Goal: Task Accomplishment & Management: Use online tool/utility

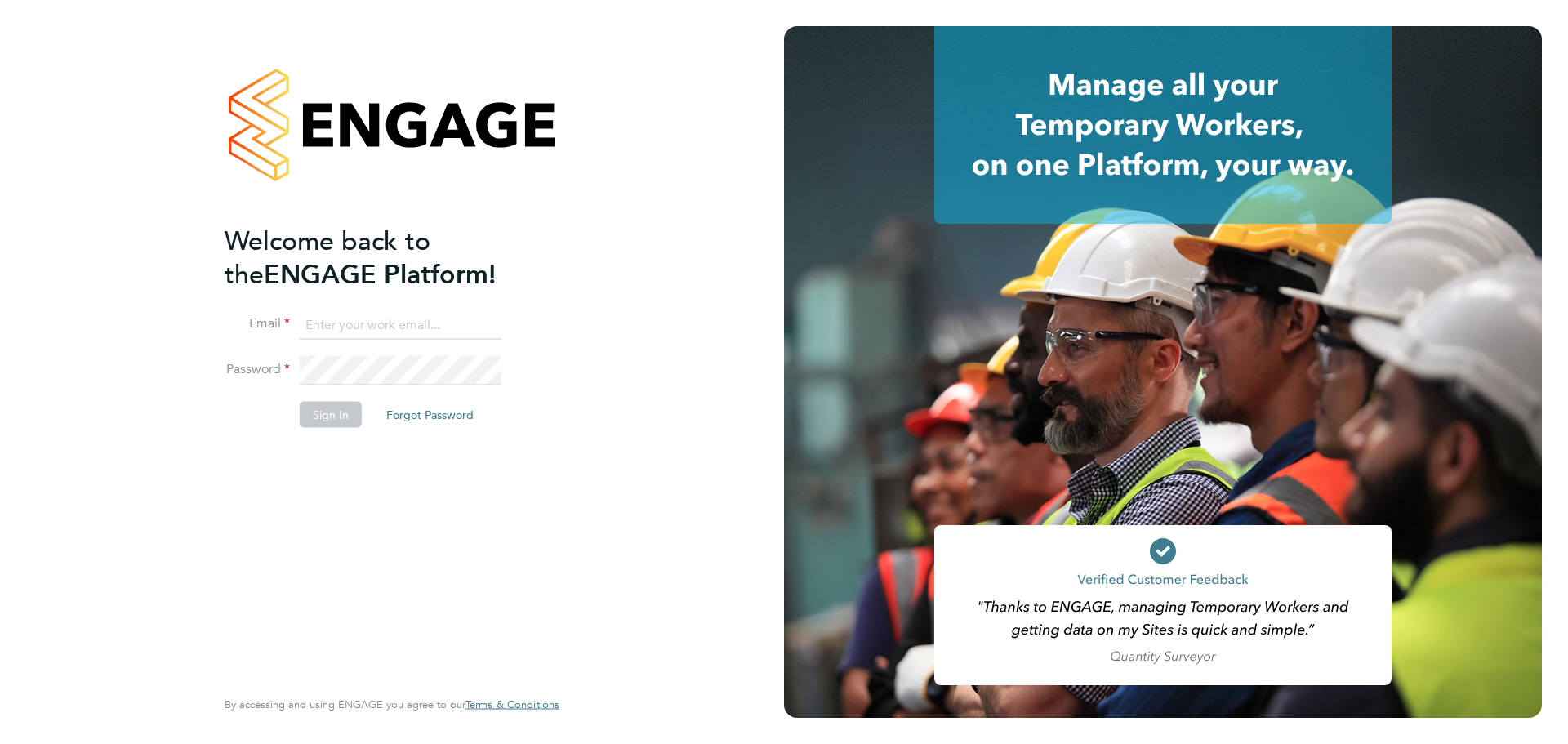
type input "[PERSON_NAME][EMAIL_ADDRESS][PERSON_NAME][DOMAIN_NAME]"
drag, startPoint x: 355, startPoint y: 403, endPoint x: 355, endPoint y: 422, distance: 19.0
click at [355, 403] on button "Sign In" at bounding box center [330, 415] width 62 height 26
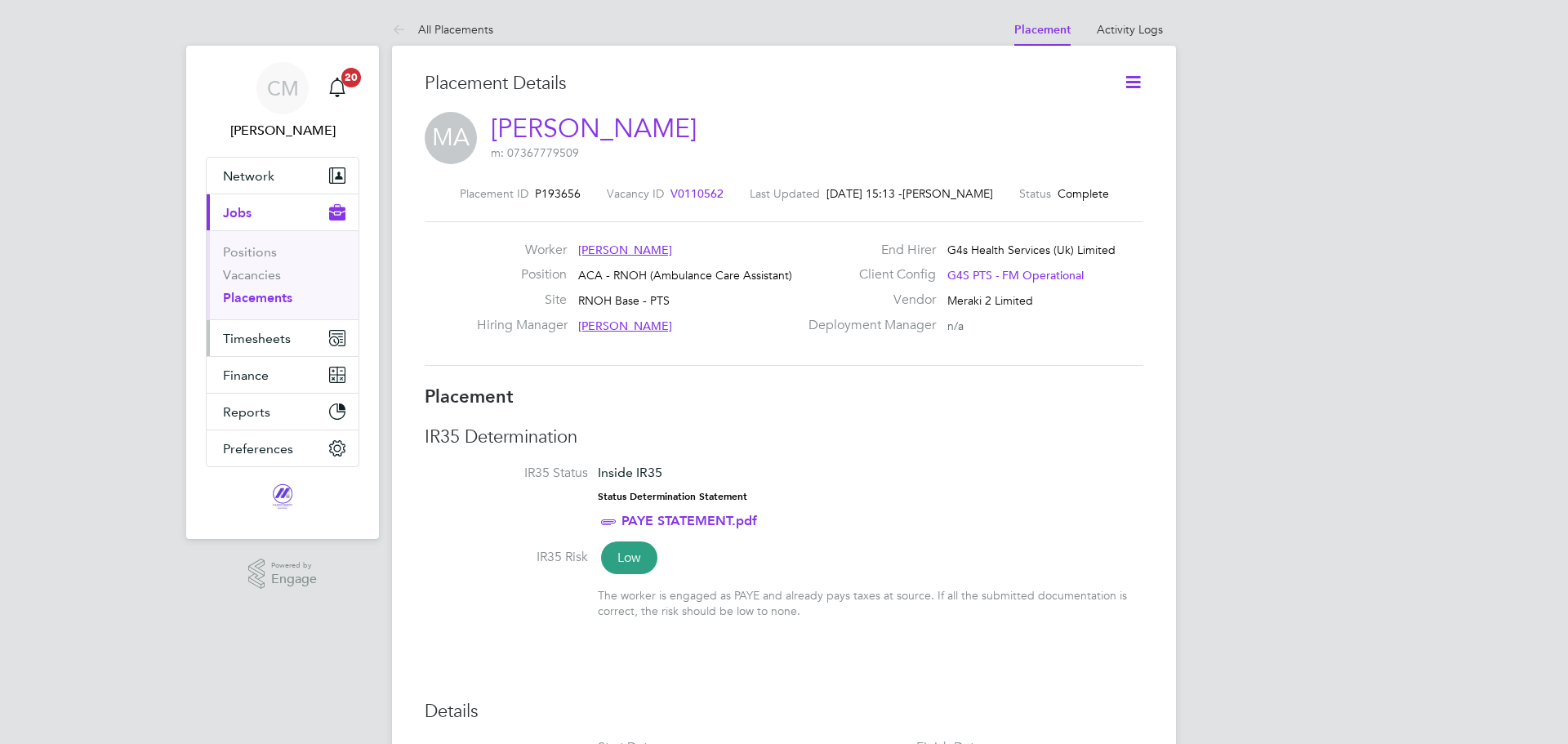
click at [275, 333] on span "Timesheets" at bounding box center [256, 338] width 68 height 15
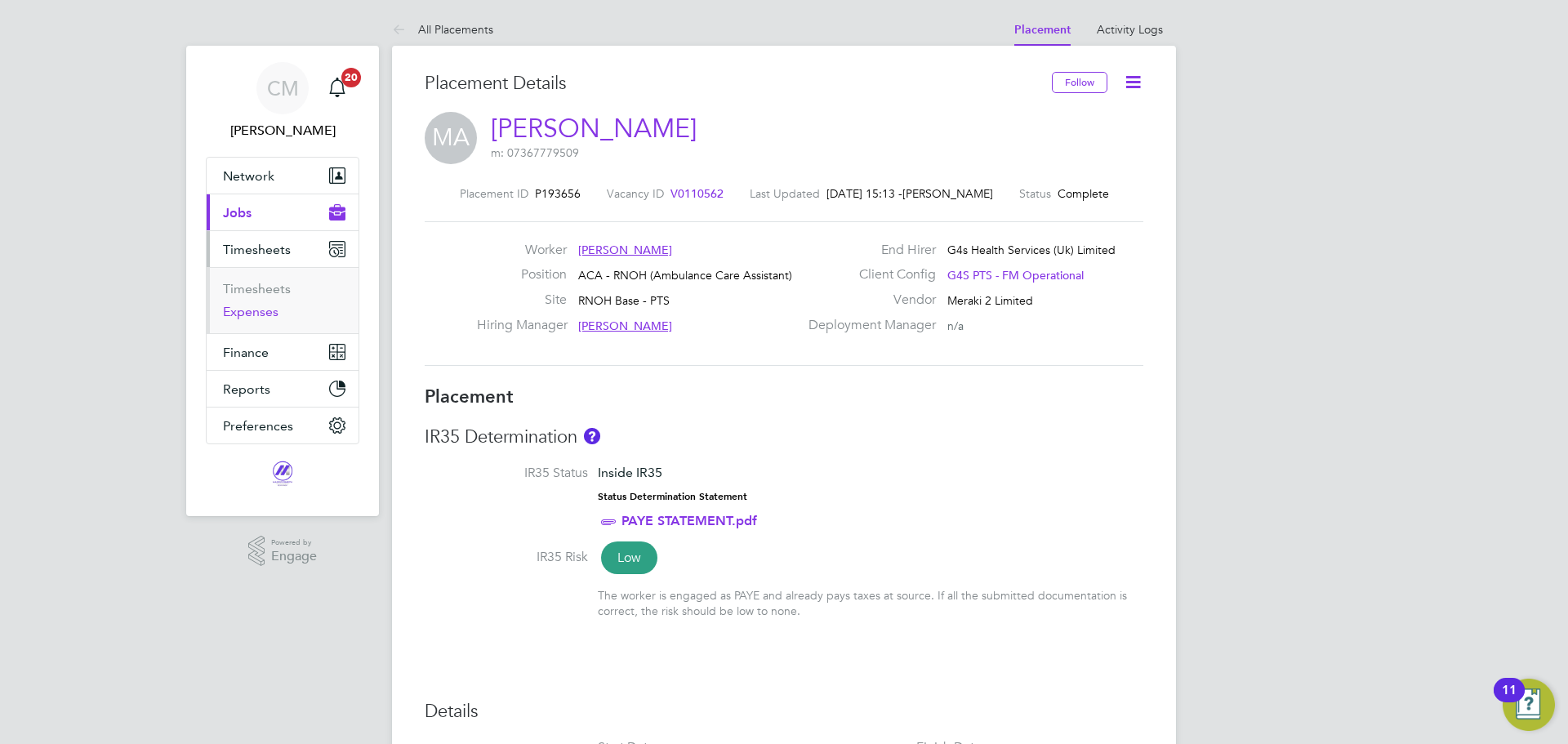
click at [255, 315] on link "Expenses" at bounding box center [251, 311] width 56 height 15
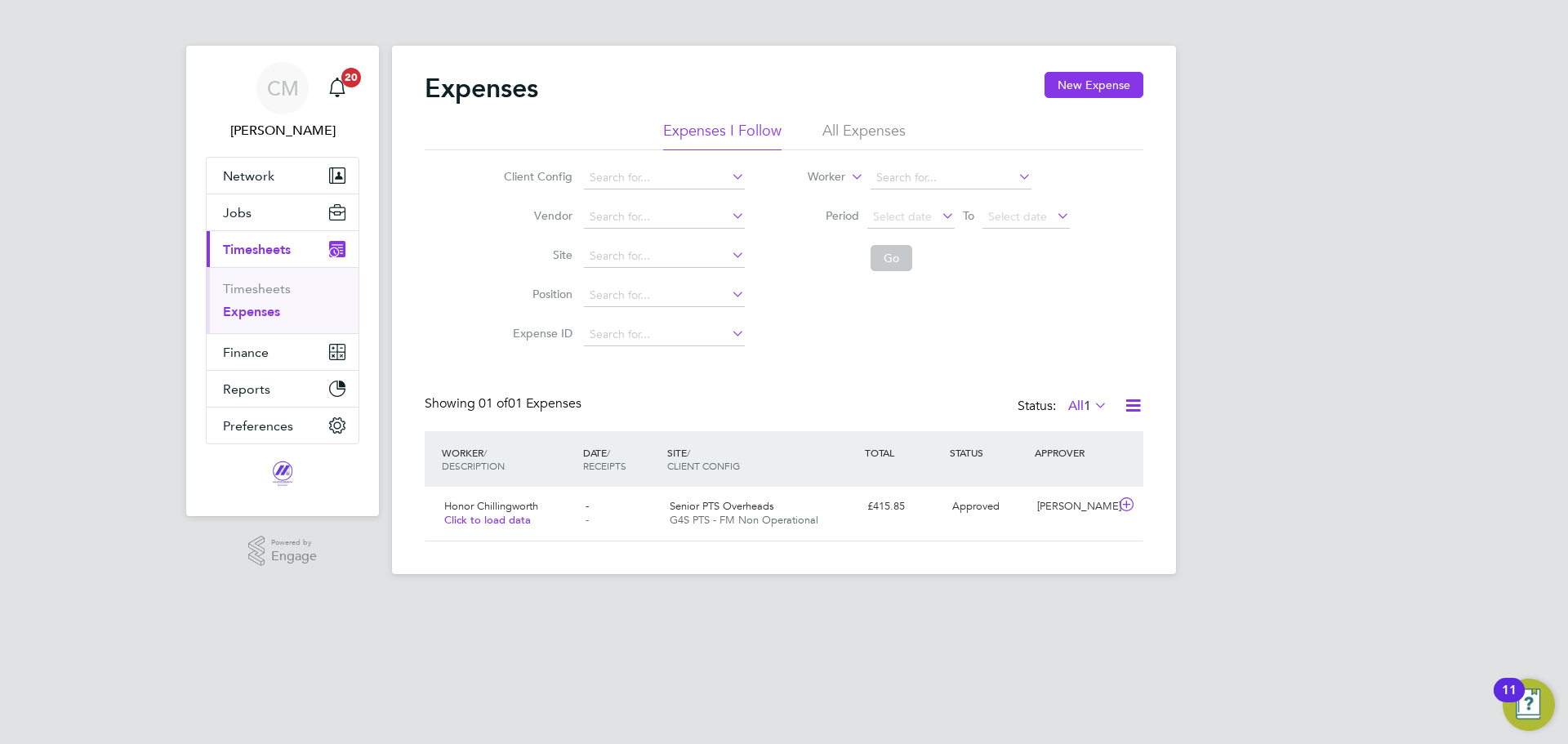
click at [872, 133] on li "All Expenses" at bounding box center [864, 135] width 83 height 30
